Goal: Transaction & Acquisition: Purchase product/service

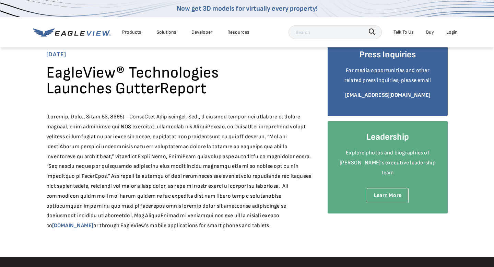
click at [135, 31] on div "Products" at bounding box center [131, 32] width 19 height 9
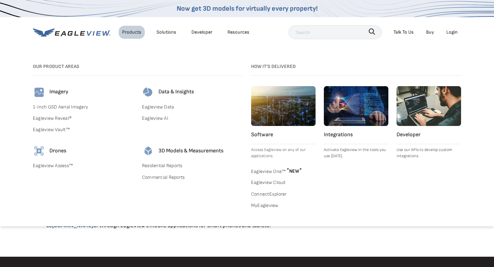
click at [162, 167] on link "Residential Reports" at bounding box center [192, 165] width 101 height 9
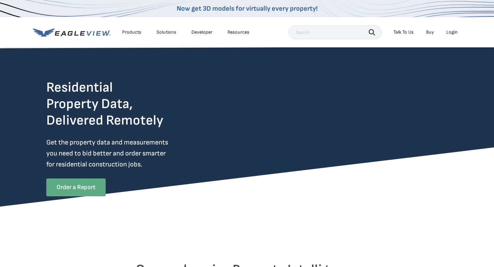
click at [61, 185] on link "Order a Report" at bounding box center [75, 187] width 59 height 18
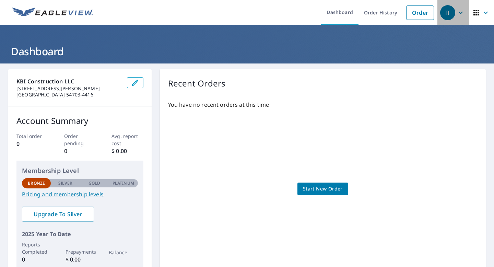
click at [455, 10] on div "TF" at bounding box center [447, 12] width 15 height 15
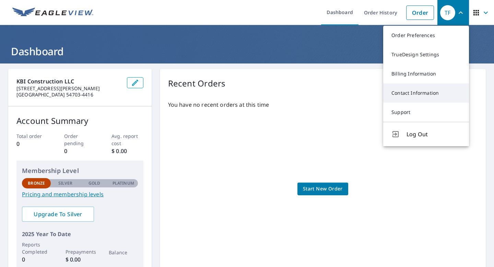
click at [418, 96] on link "Contact Information" at bounding box center [426, 92] width 86 height 19
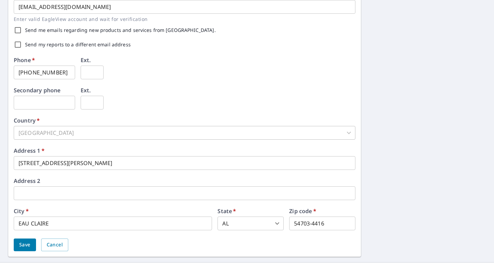
scroll to position [216, 0]
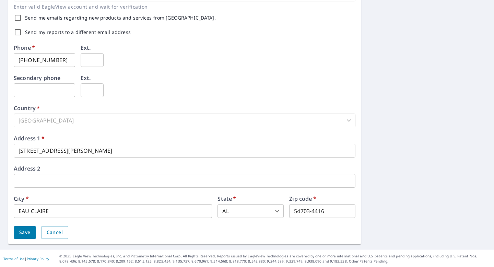
click at [231, 212] on body "TF TF Dashboard Order History Order TF Dashboard / Contact Information Contact …" at bounding box center [247, 133] width 494 height 267
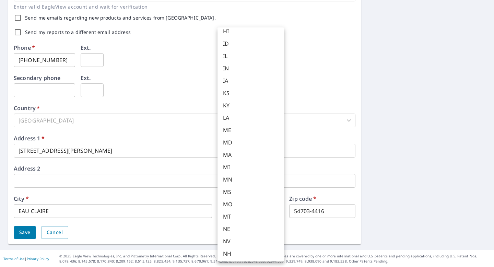
scroll to position [401, 0]
click at [227, 245] on li "WI" at bounding box center [250, 240] width 67 height 12
type input "WI"
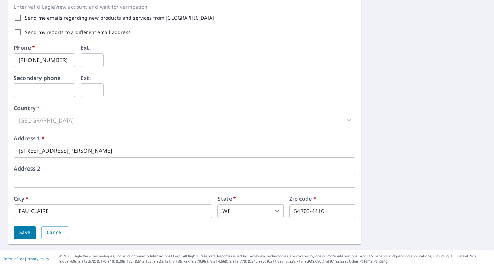
click at [219, 237] on div "Save Cancel" at bounding box center [184, 232] width 341 height 13
click at [22, 226] on button "Save" at bounding box center [25, 232] width 22 height 13
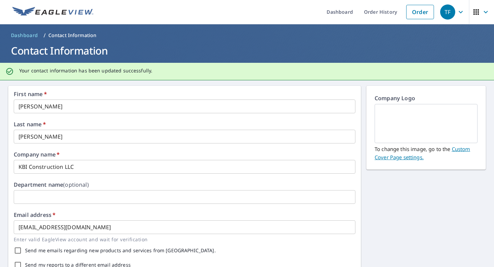
scroll to position [0, 0]
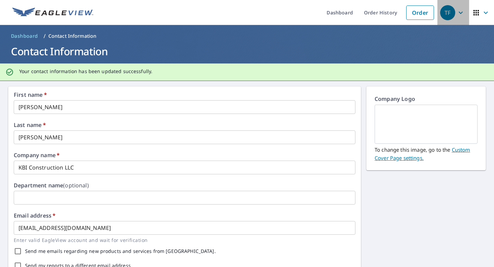
click at [448, 10] on div "TF" at bounding box center [447, 12] width 15 height 15
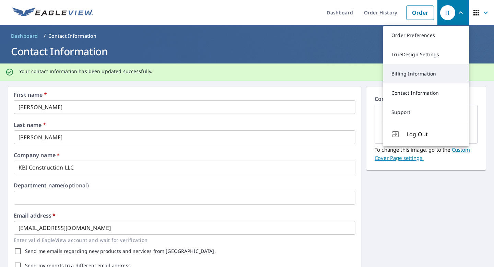
click at [406, 72] on link "Billing Information" at bounding box center [426, 73] width 86 height 19
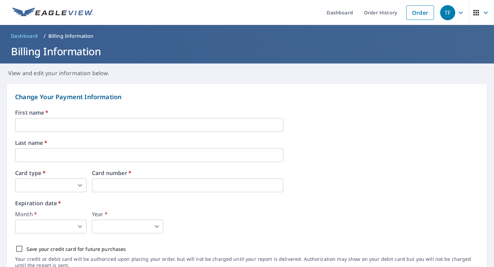
click at [120, 123] on input "text" at bounding box center [149, 125] width 268 height 14
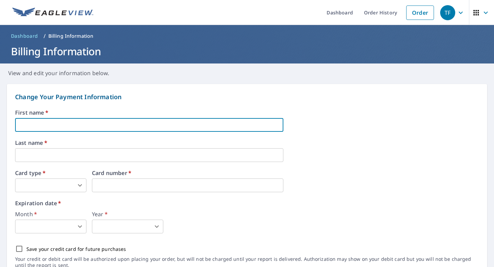
type input "Adam"
type input "Kuehn"
click at [81, 124] on input "Adam" at bounding box center [149, 125] width 268 height 14
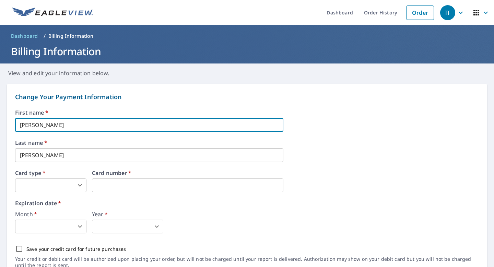
type input "Troy"
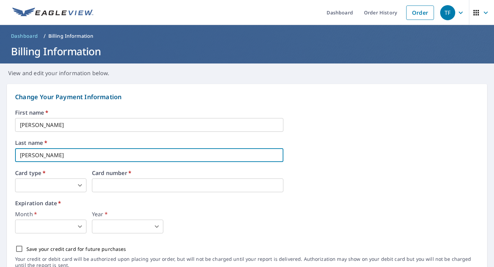
type input "Frederick"
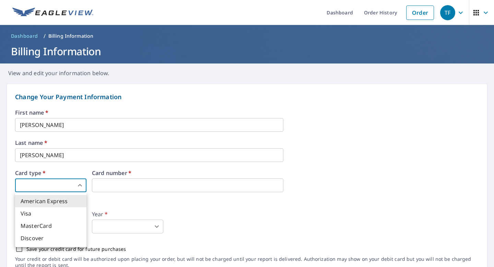
click at [51, 183] on body "TF TF Dashboard Order History Order TF Dashboard / Billing Information Billing …" at bounding box center [247, 133] width 494 height 267
click at [108, 182] on div at bounding box center [247, 133] width 494 height 267
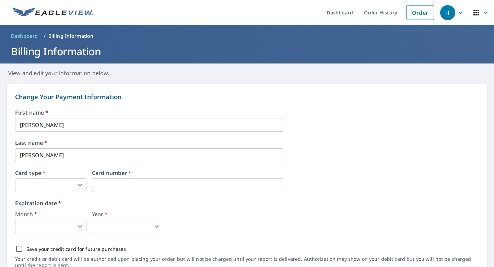
type input "3"
click at [48, 227] on body "TF TF Dashboard Order History Order TF Dashboard / Billing Information Billing …" at bounding box center [247, 133] width 494 height 267
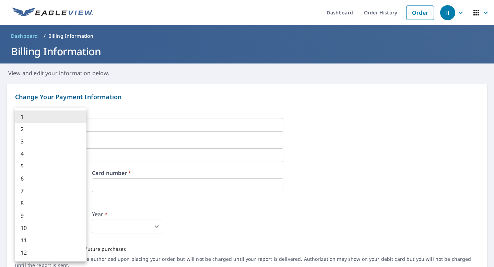
click at [53, 194] on li "7" at bounding box center [50, 190] width 71 height 12
type input "7"
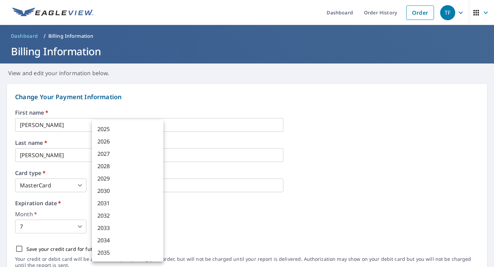
click at [110, 220] on body "TF TF Dashboard Order History Order TF Dashboard / Billing Information Billing …" at bounding box center [247, 133] width 494 height 267
click at [120, 176] on li "2029" at bounding box center [127, 178] width 71 height 12
type input "2029"
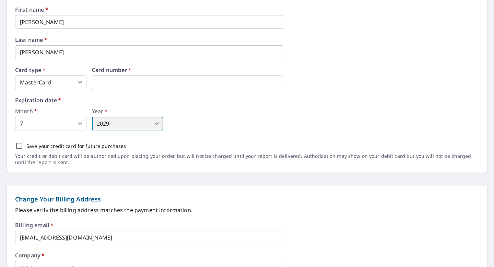
scroll to position [106, 0]
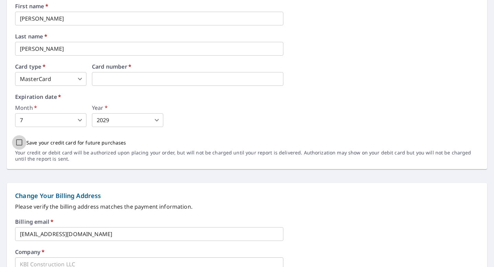
click at [17, 145] on input "Save your credit card for future purchases" at bounding box center [19, 142] width 14 height 14
checkbox input "true"
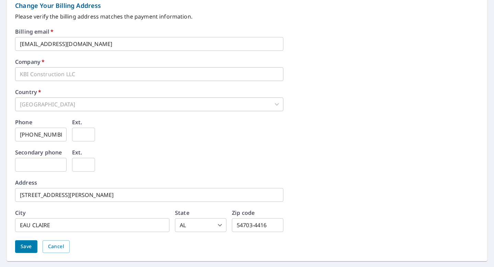
scroll to position [314, 0]
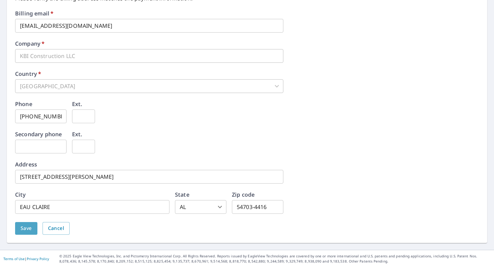
click at [19, 226] on button "Save" at bounding box center [26, 228] width 22 height 13
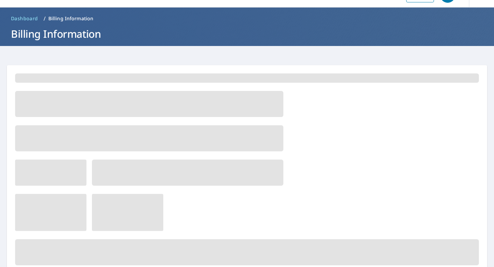
scroll to position [0, 0]
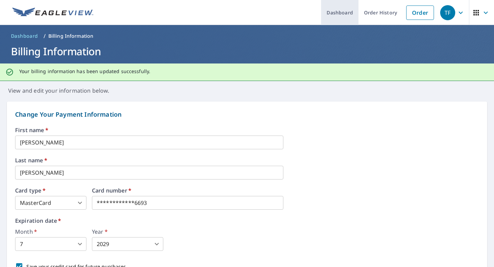
click at [342, 10] on link "Dashboard" at bounding box center [339, 12] width 37 height 25
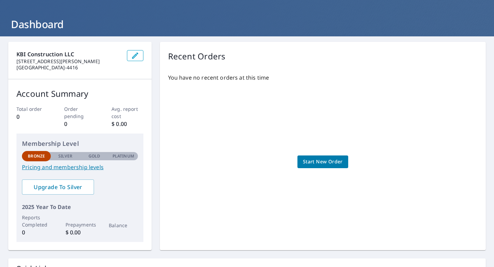
scroll to position [32, 0]
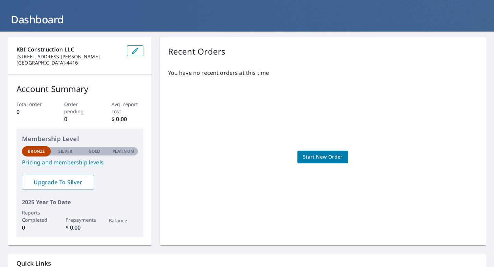
click at [44, 165] on link "Pricing and membership levels" at bounding box center [80, 162] width 116 height 8
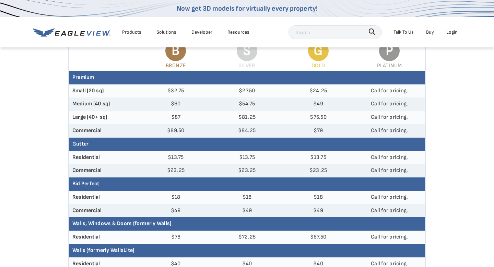
scroll to position [94, 0]
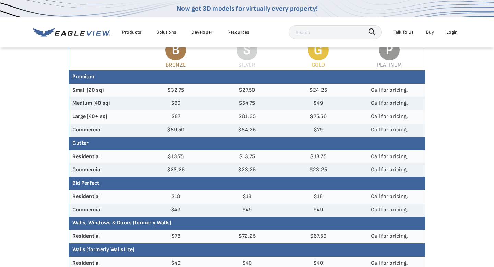
click at [82, 160] on th "Residential" at bounding box center [104, 156] width 71 height 13
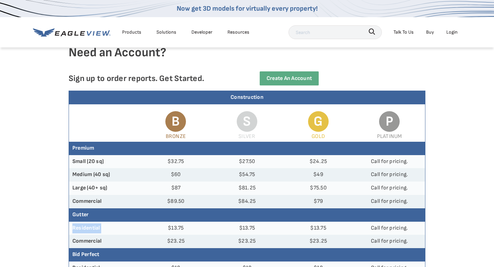
scroll to position [22, 0]
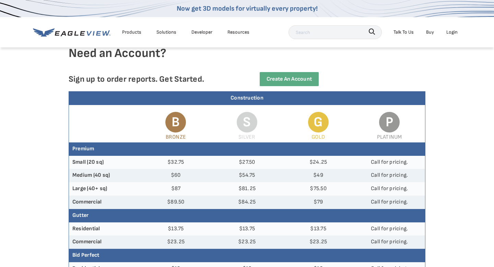
click at [317, 32] on input "text" at bounding box center [334, 32] width 93 height 14
click at [134, 34] on div "Products" at bounding box center [131, 32] width 19 height 9
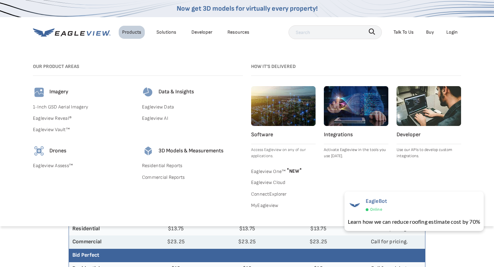
click at [164, 162] on link "Residential Reports" at bounding box center [192, 165] width 101 height 9
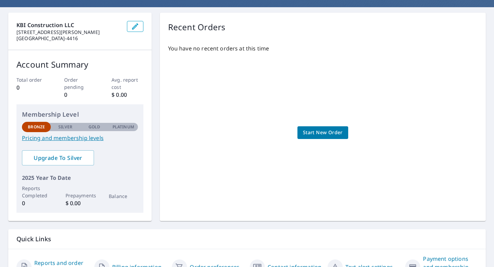
scroll to position [55, 0]
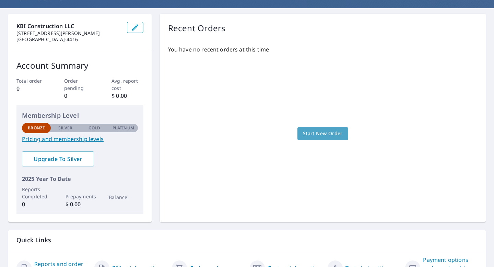
click at [315, 137] on span "Start New Order" at bounding box center [323, 133] width 40 height 9
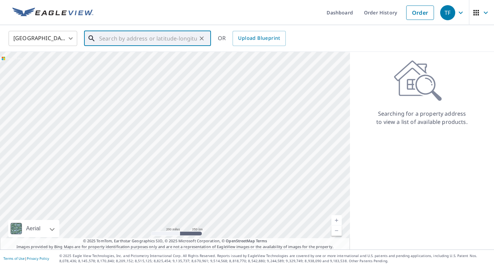
click at [102, 38] on input "text" at bounding box center [148, 38] width 98 height 19
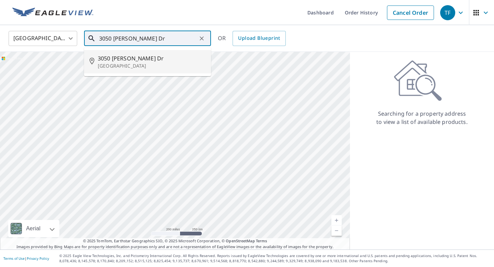
click at [99, 61] on span "3050 Kern Dr" at bounding box center [152, 58] width 108 height 8
type input "3050 Kern Dr Eau Claire, WI 54701"
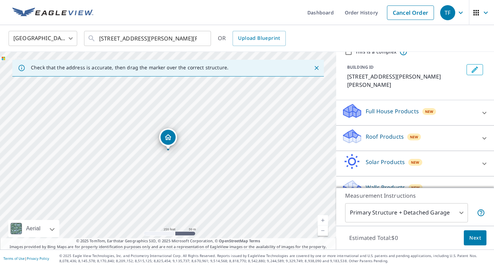
scroll to position [37, 0]
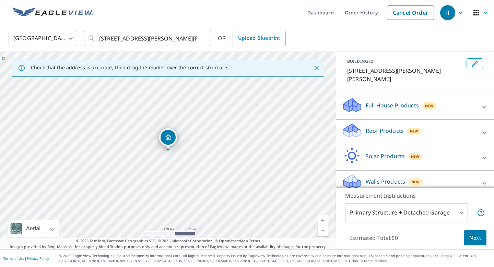
click at [431, 173] on div "Walls Products New" at bounding box center [408, 183] width 134 height 20
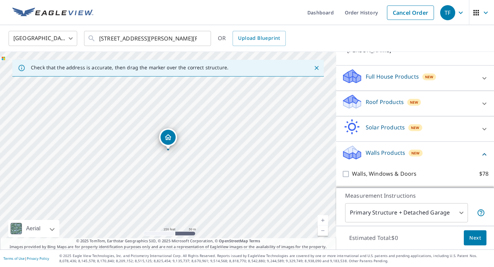
scroll to position [76, 0]
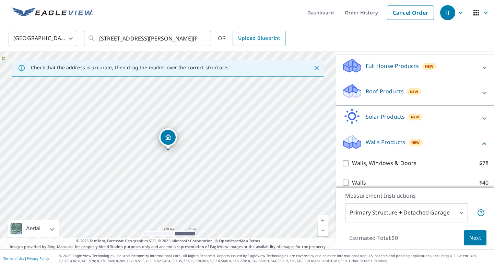
click at [438, 134] on div "Walls Products New" at bounding box center [410, 144] width 138 height 20
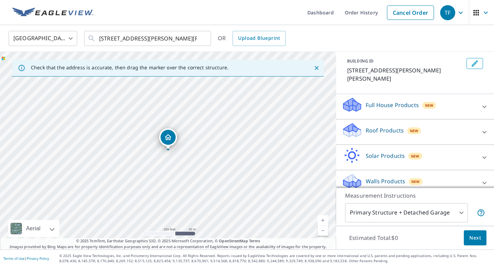
scroll to position [37, 0]
click at [442, 100] on div "Full House Products New" at bounding box center [408, 107] width 134 height 20
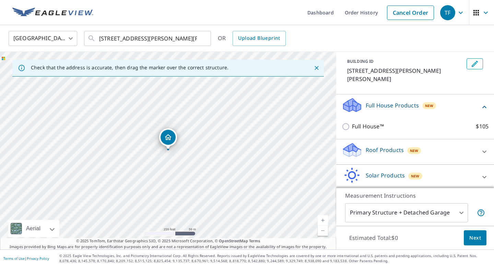
click at [442, 100] on div "Full House Products New" at bounding box center [410, 107] width 138 height 20
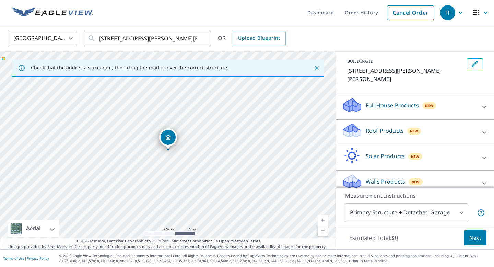
click at [438, 120] on div "Roof Products New Premium $32.75 - $87 QuickSquares™ $18 Gutter $13.75 Bid Perf…" at bounding box center [415, 132] width 158 height 25
click at [437, 125] on div "Roof Products New" at bounding box center [408, 132] width 134 height 20
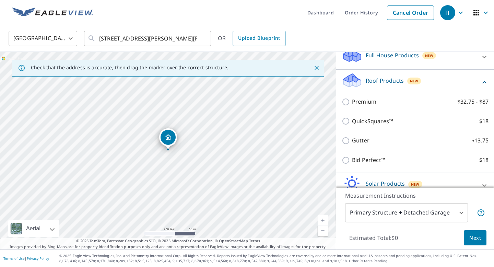
scroll to position [89, 0]
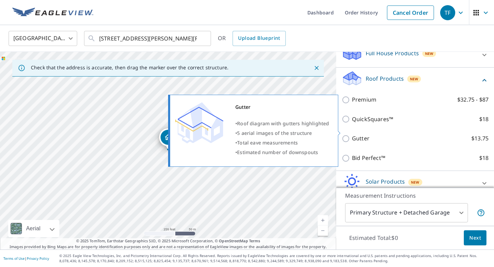
click at [346, 134] on input "Gutter $13.75" at bounding box center [346, 138] width 10 height 8
checkbox input "true"
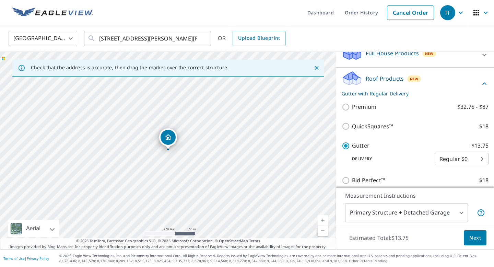
click at [451, 153] on body "TF TF Dashboard Order History Cancel Order TF United States US ​ 3050 Kern Dr E…" at bounding box center [247, 133] width 494 height 267
click at [450, 151] on li "Regular $0" at bounding box center [461, 151] width 54 height 12
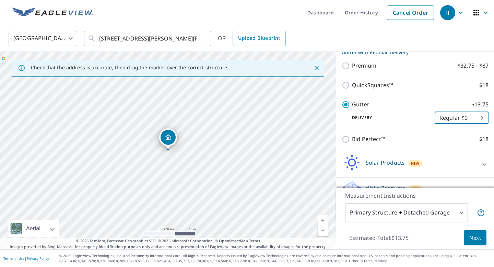
scroll to position [137, 0]
